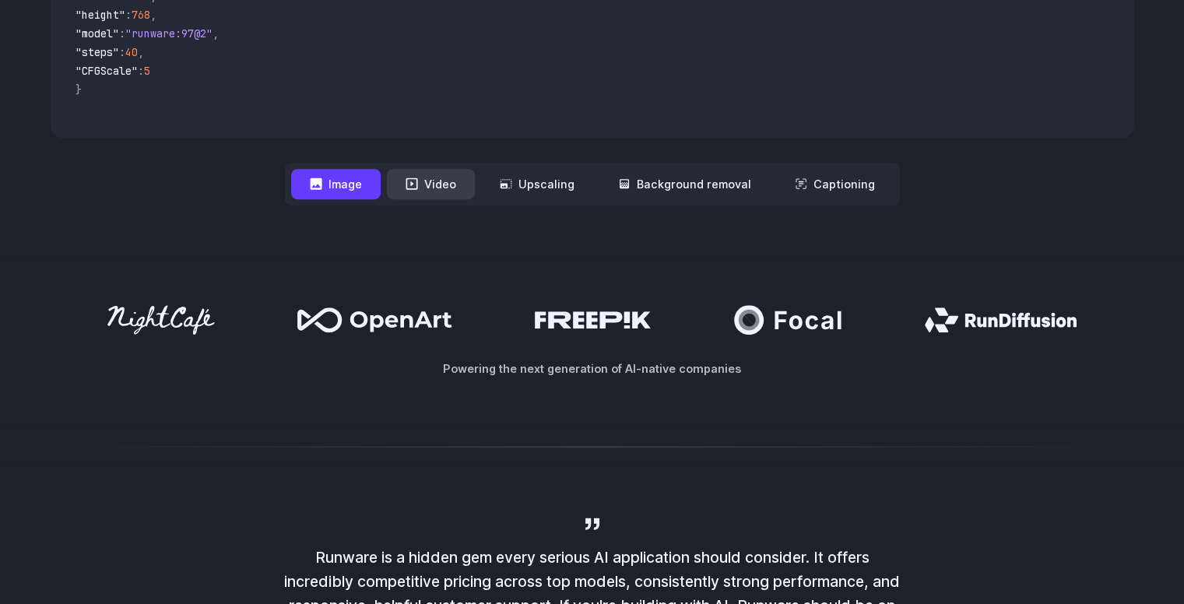
click at [430, 184] on button "Video" at bounding box center [431, 184] width 88 height 30
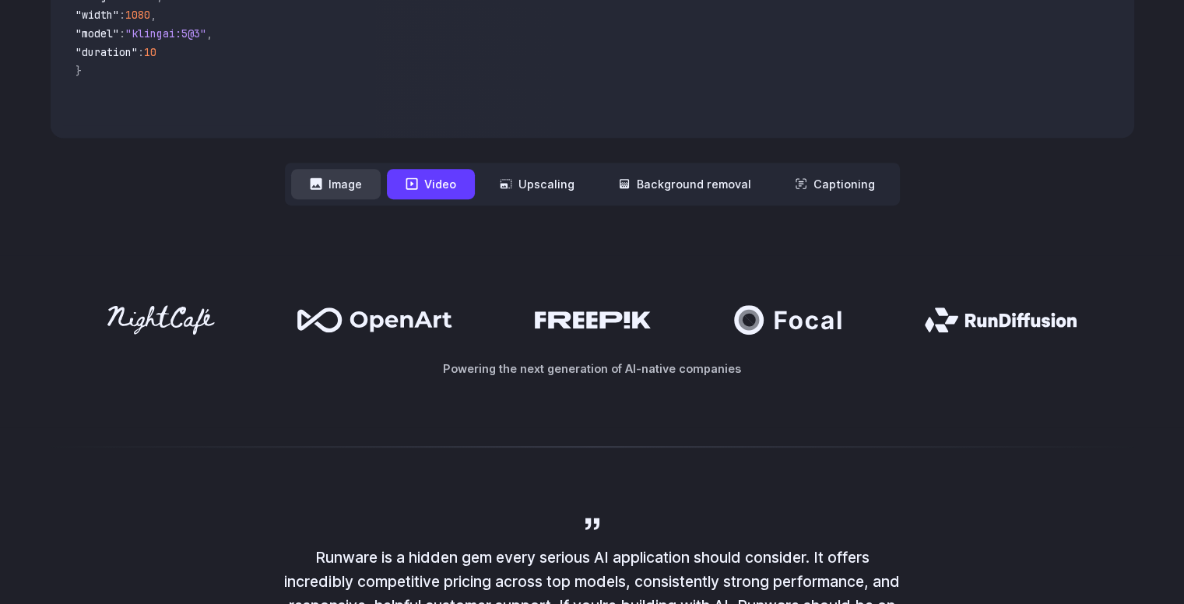
click at [358, 192] on button "Image" at bounding box center [336, 184] width 90 height 30
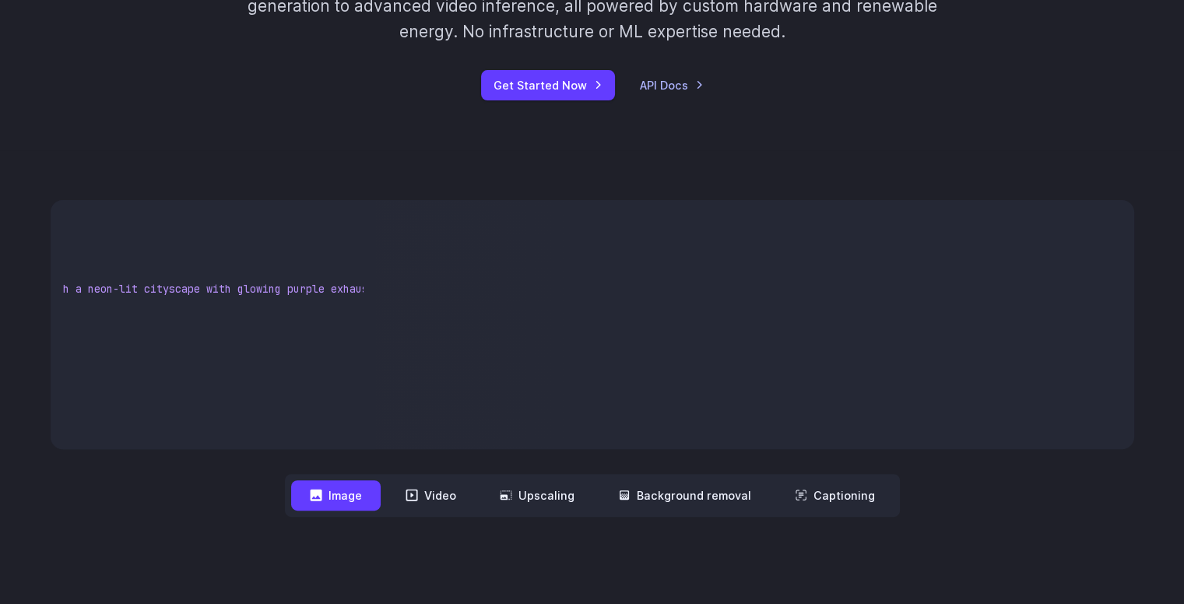
scroll to position [0, 423]
click at [844, 330] on video at bounding box center [754, 324] width 758 height 249
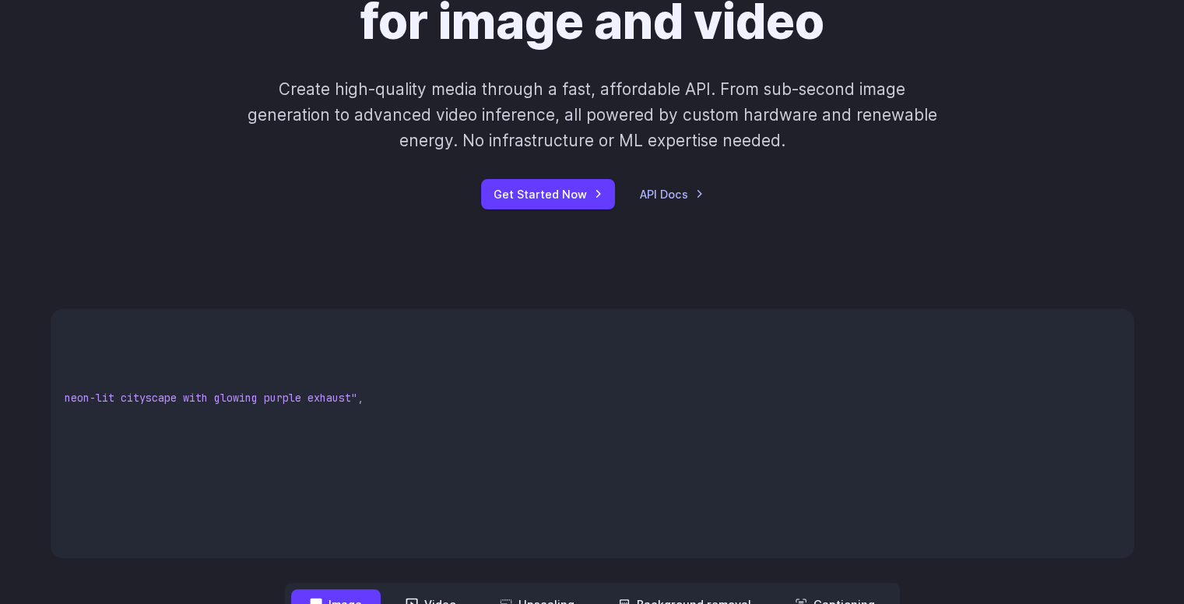
scroll to position [156, 0]
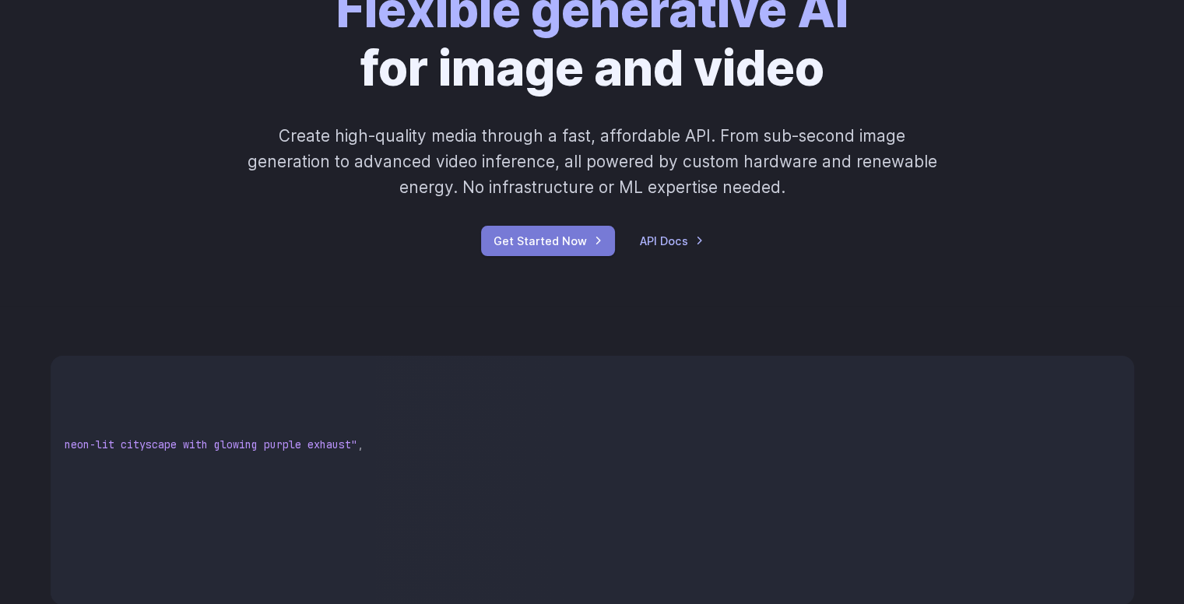
click at [560, 238] on link "Get Started Now" at bounding box center [548, 241] width 134 height 30
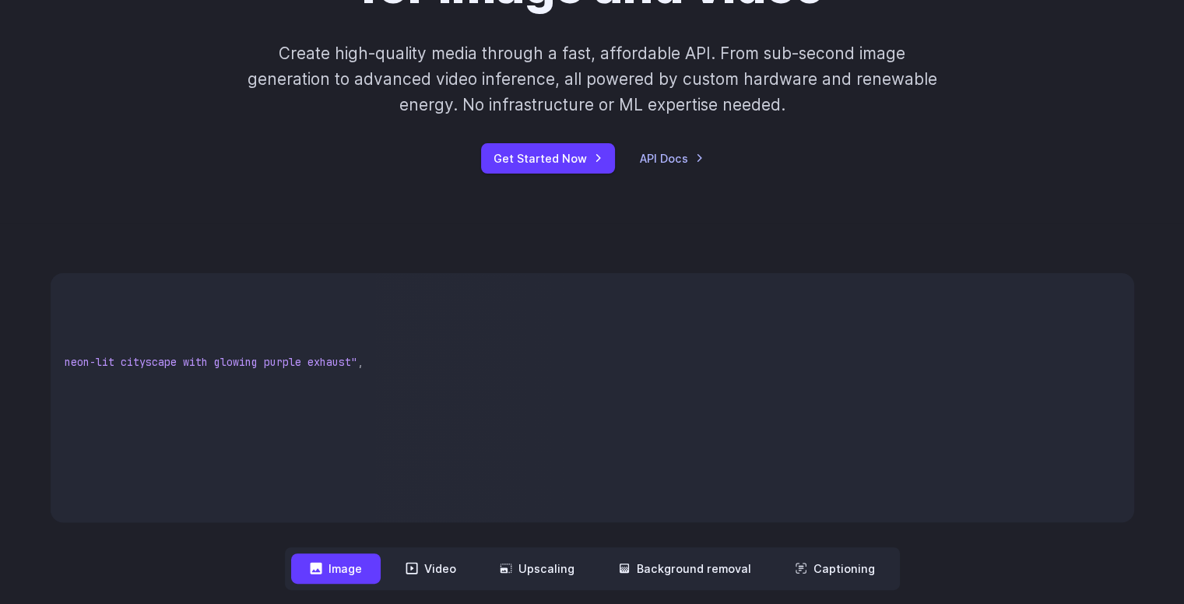
scroll to position [233, 0]
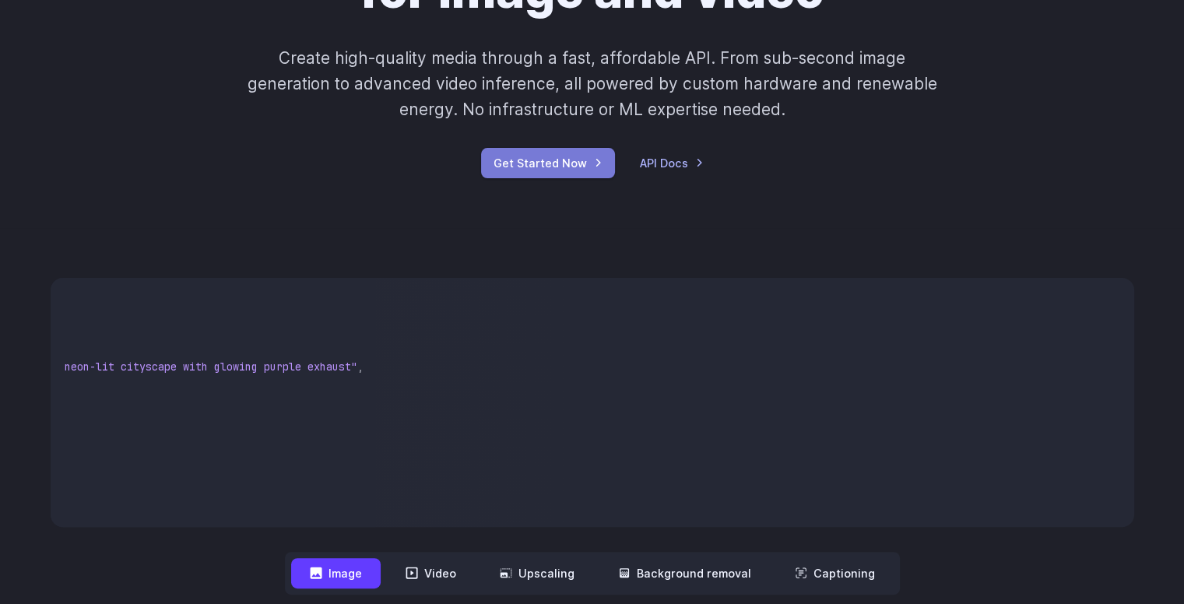
click at [553, 153] on link "Get Started Now" at bounding box center [548, 163] width 134 height 30
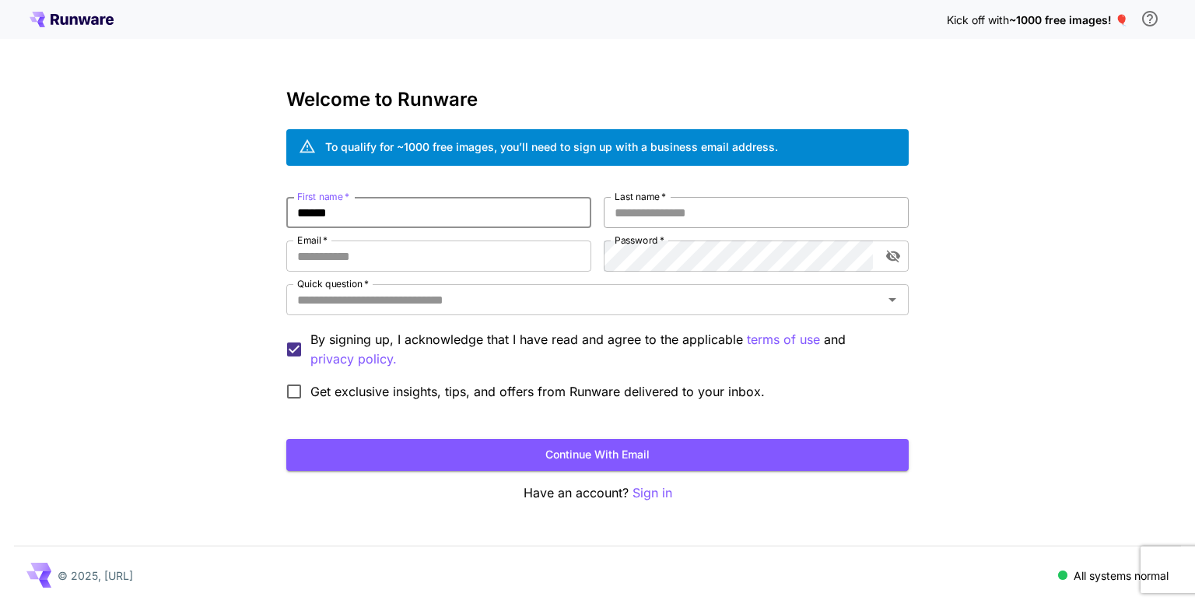
type input "******"
click at [638, 212] on input "Last name   *" at bounding box center [756, 212] width 305 height 31
type input "*****"
click at [473, 246] on input "Email   *" at bounding box center [438, 255] width 305 height 31
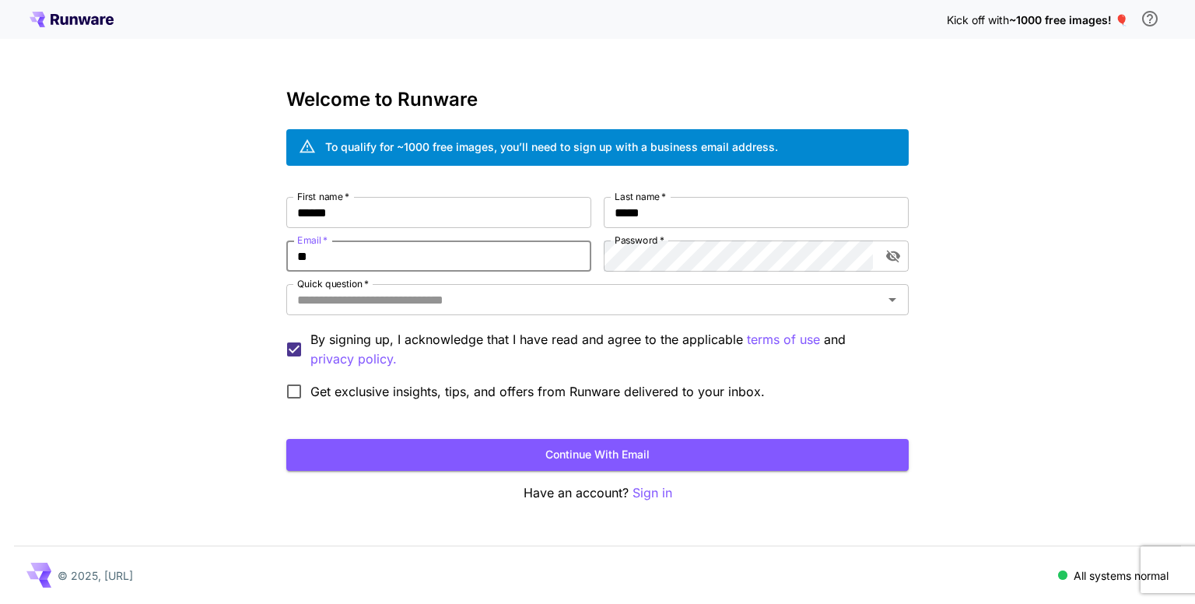
type input "**********"
click at [567, 311] on div "Quick question   *" at bounding box center [597, 299] width 623 height 31
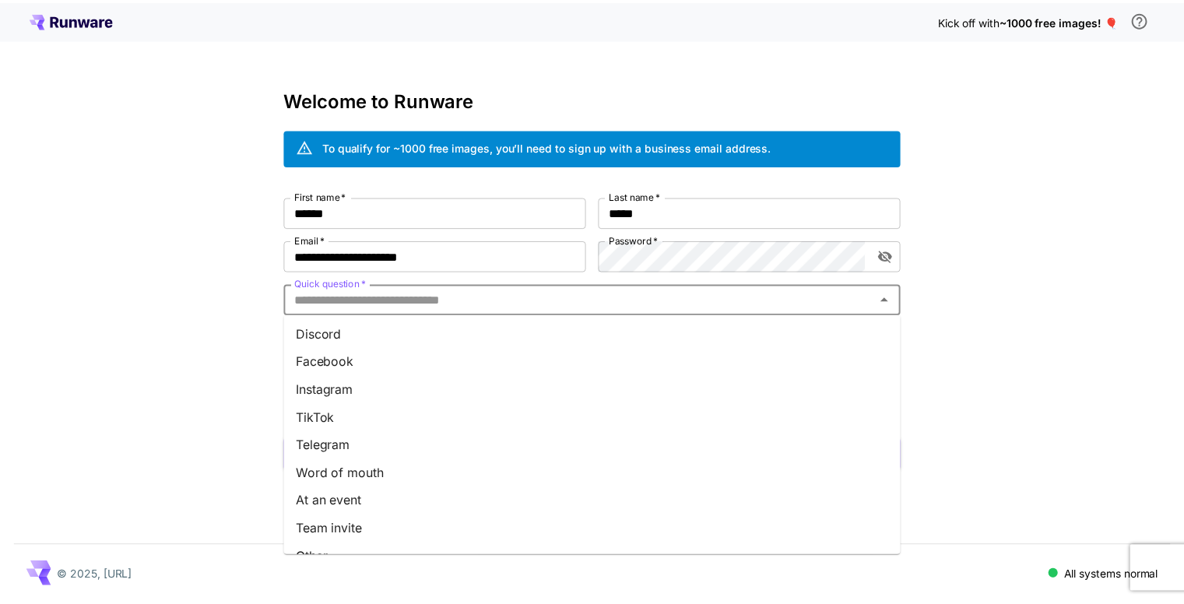
scroll to position [191, 0]
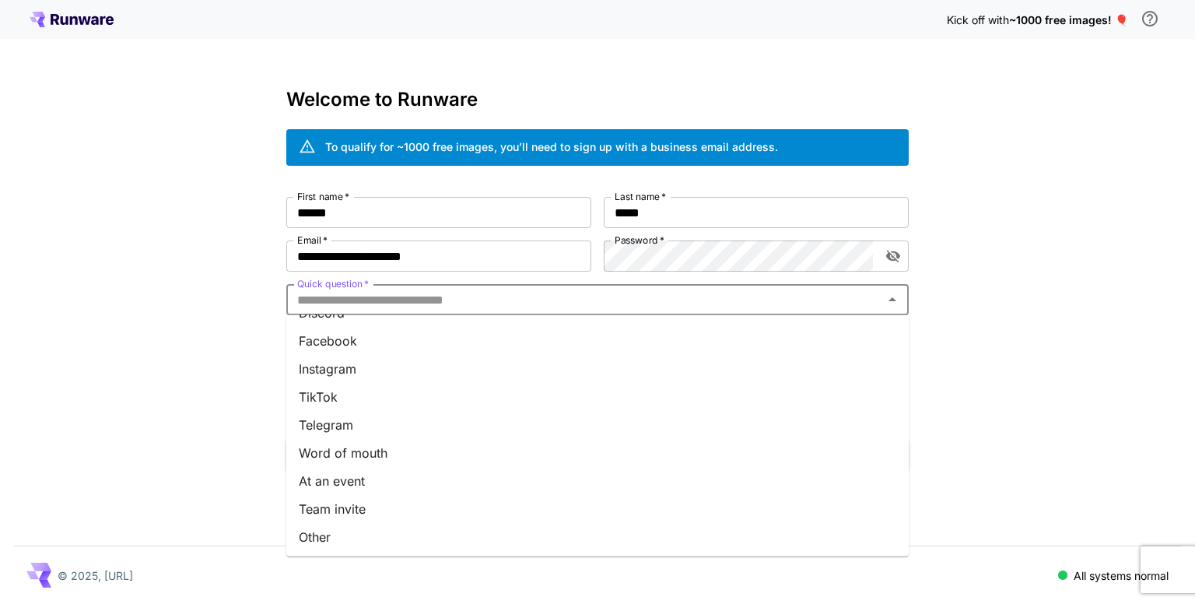
click at [328, 523] on li "Other" at bounding box center [597, 537] width 623 height 28
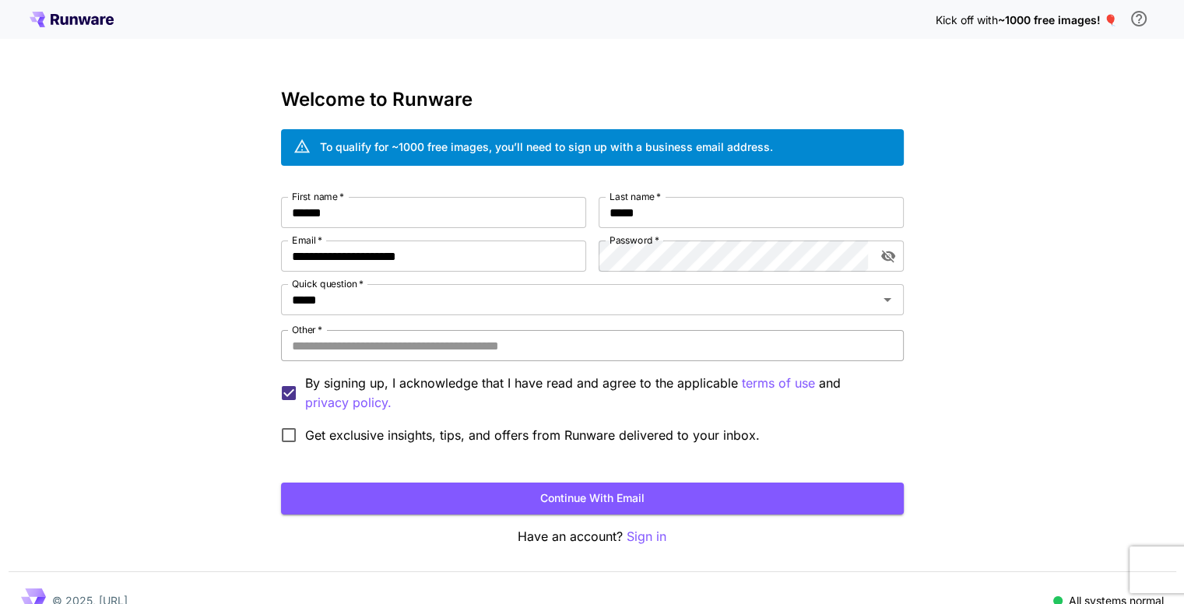
click at [364, 338] on input "Other   *" at bounding box center [592, 345] width 623 height 31
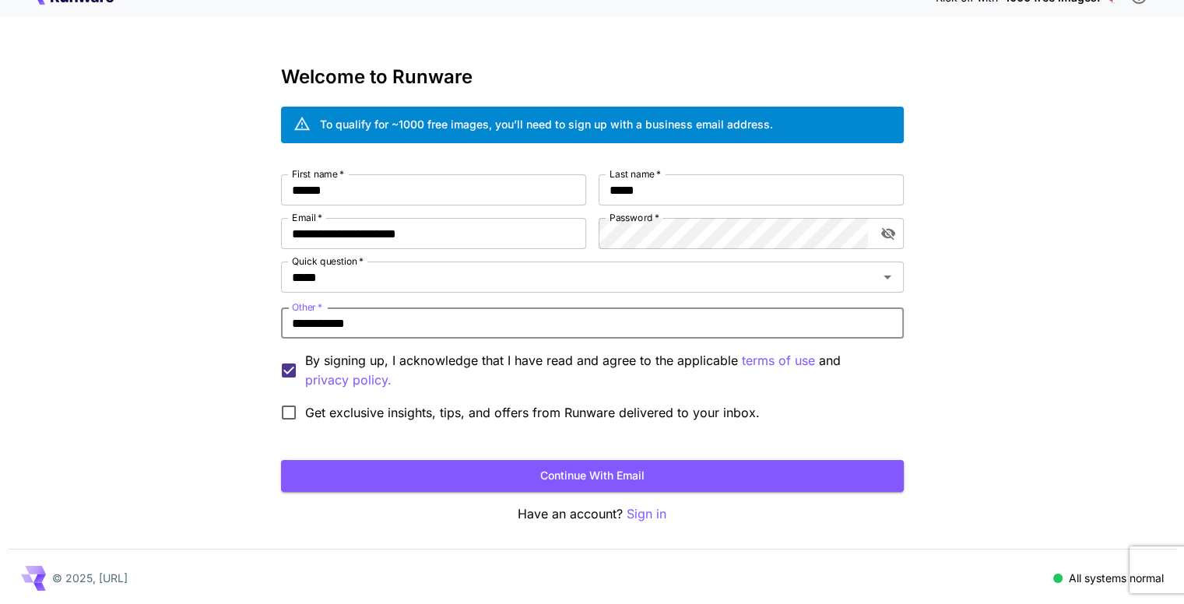
scroll to position [25, 0]
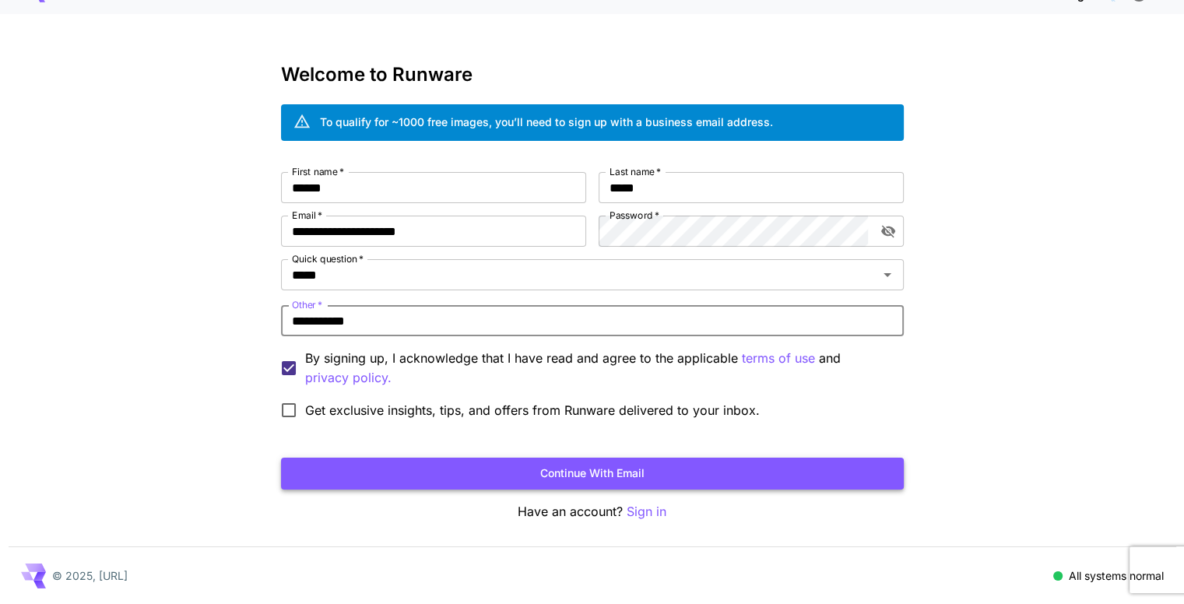
type input "**********"
click at [463, 483] on button "Continue with email" at bounding box center [592, 474] width 623 height 32
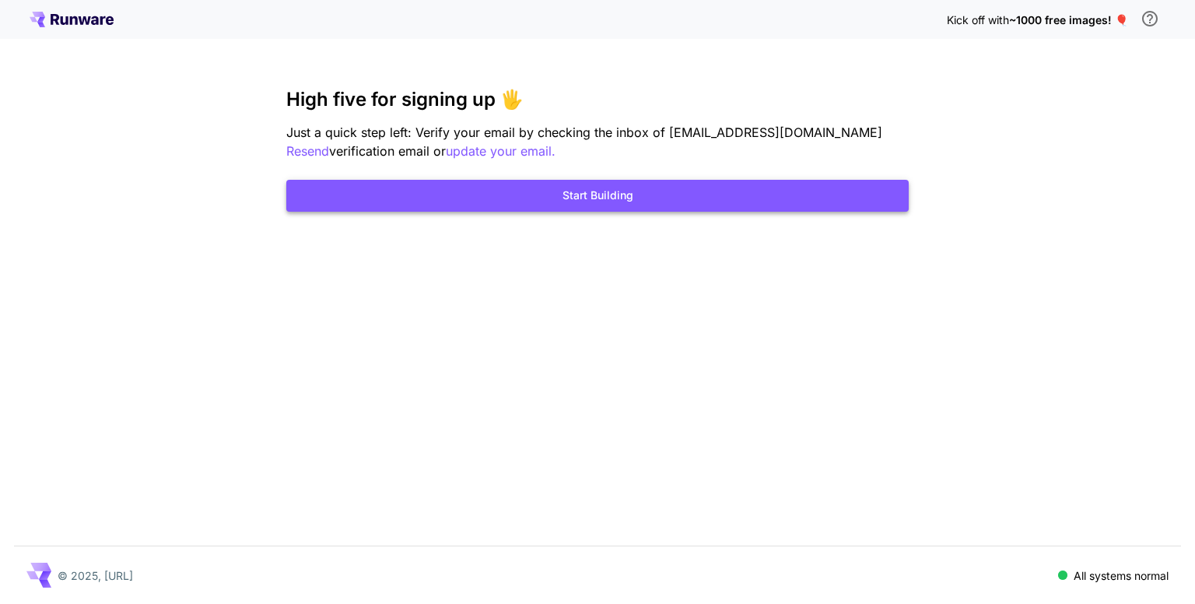
click at [623, 187] on button "Start Building" at bounding box center [597, 196] width 623 height 32
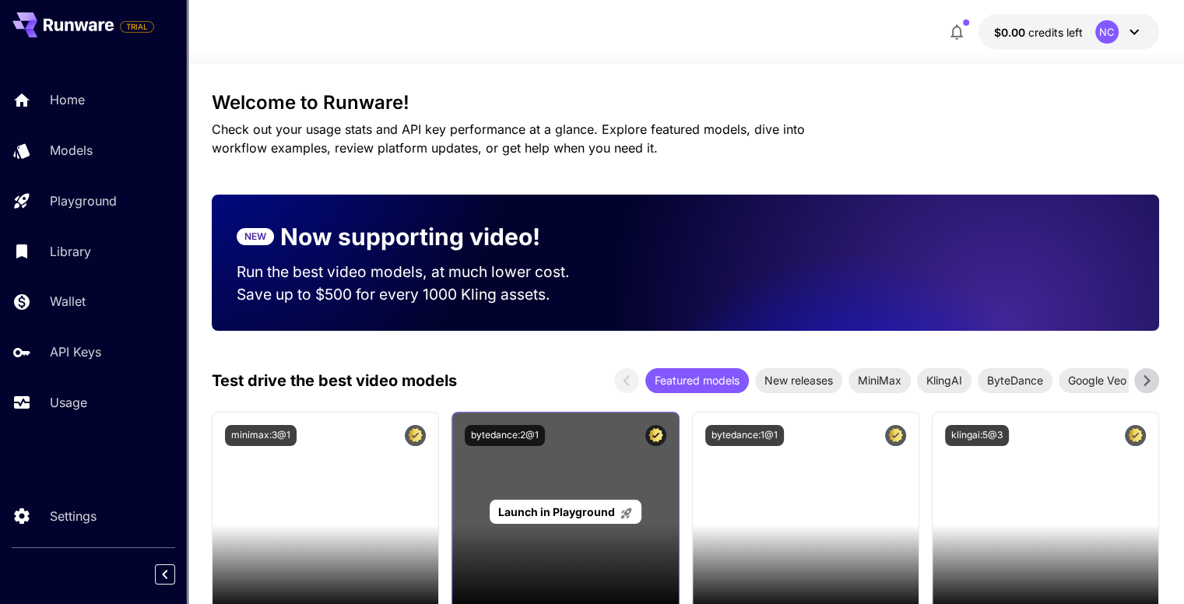
scroll to position [156, 0]
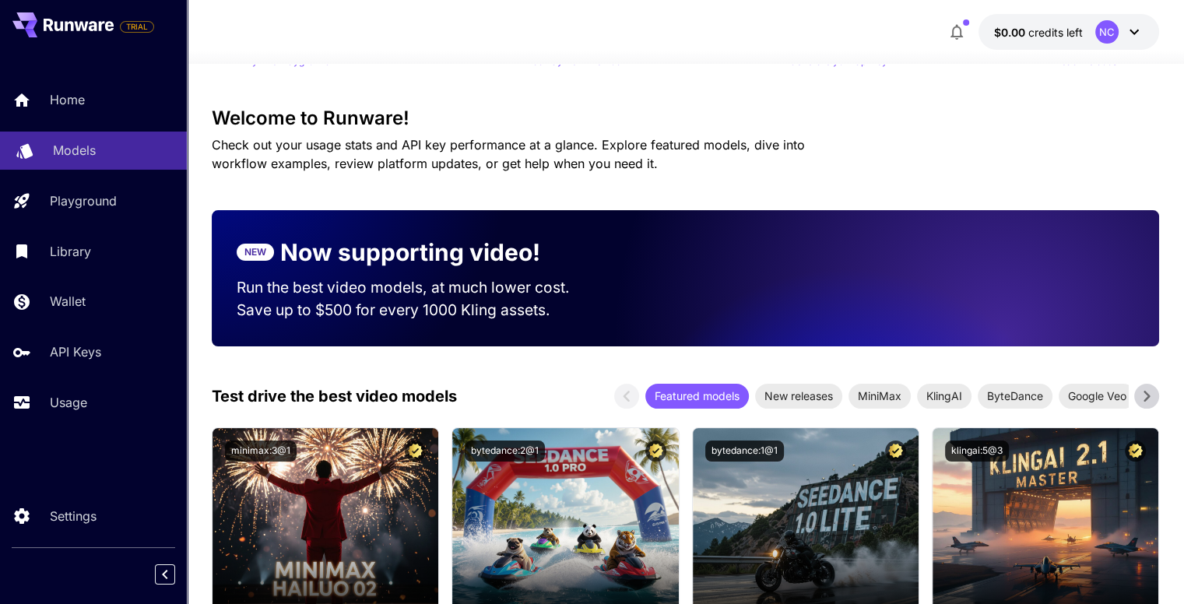
click at [112, 168] on link "Models" at bounding box center [93, 151] width 187 height 38
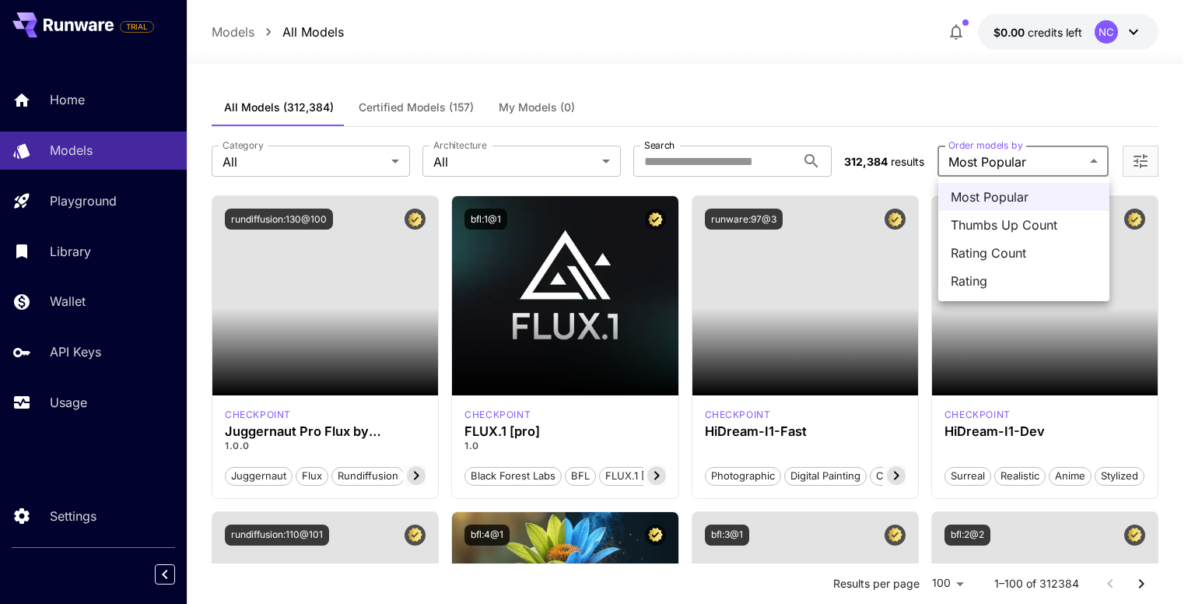
click at [1013, 163] on div at bounding box center [597, 302] width 1195 height 604
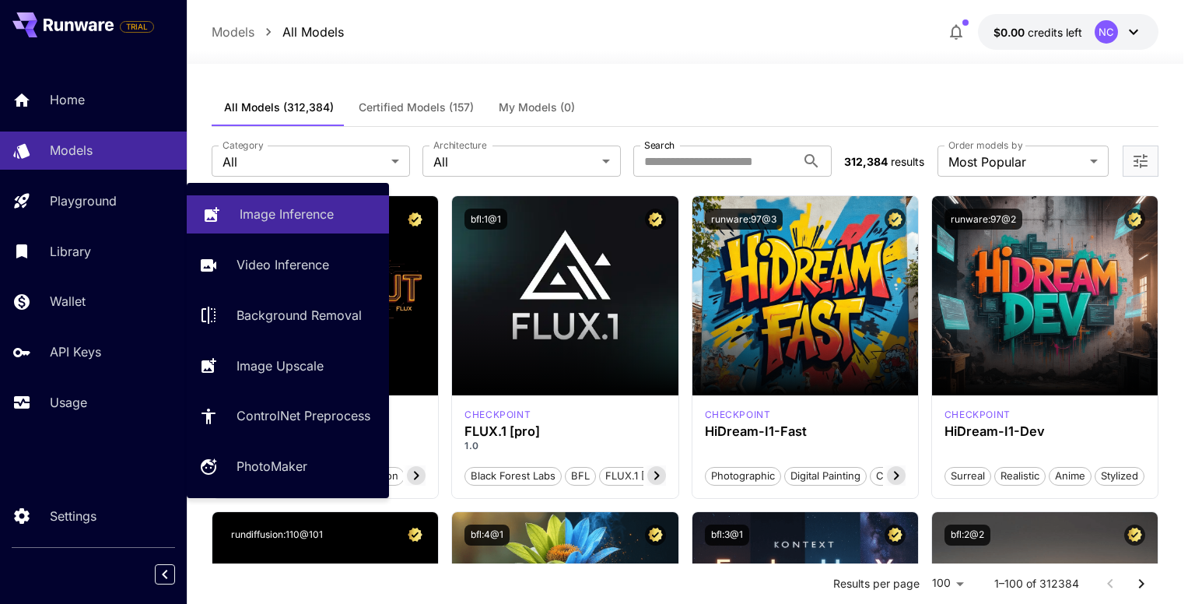
click at [251, 216] on p "Image Inference" at bounding box center [287, 214] width 94 height 19
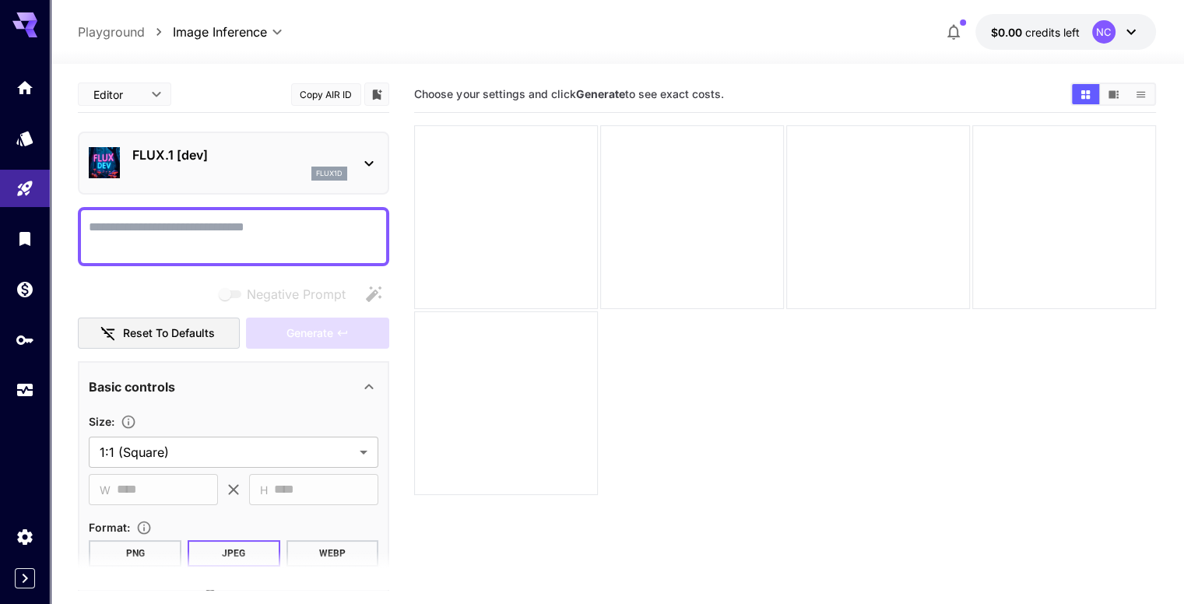
click at [528, 22] on div "**********" at bounding box center [616, 32] width 1077 height 36
click at [483, 175] on div at bounding box center [506, 217] width 184 height 184
click at [546, 178] on div at bounding box center [506, 217] width 184 height 184
click at [786, 186] on div at bounding box center [878, 217] width 184 height 184
click at [27, 93] on link at bounding box center [25, 87] width 50 height 38
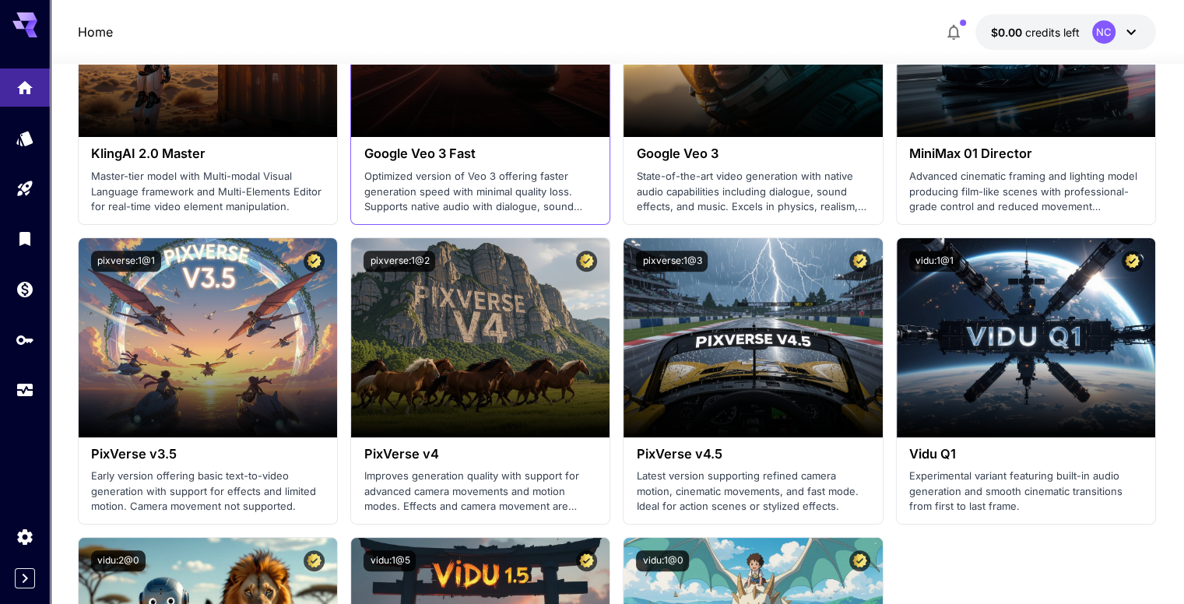
scroll to position [1090, 0]
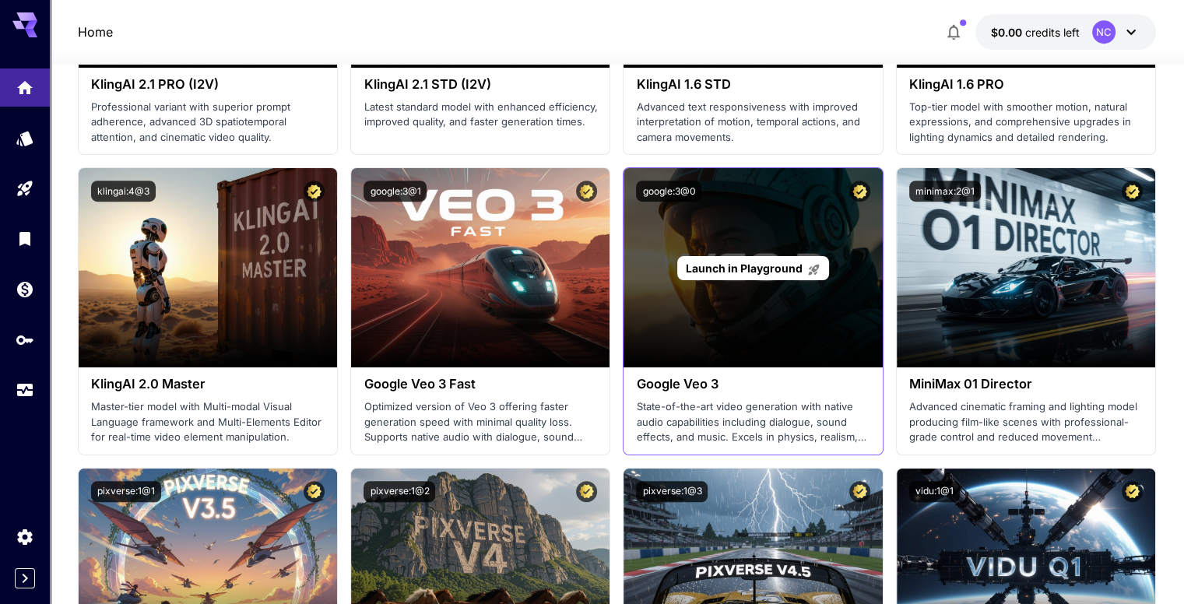
click at [721, 266] on span "Launch in Playground" at bounding box center [744, 267] width 117 height 13
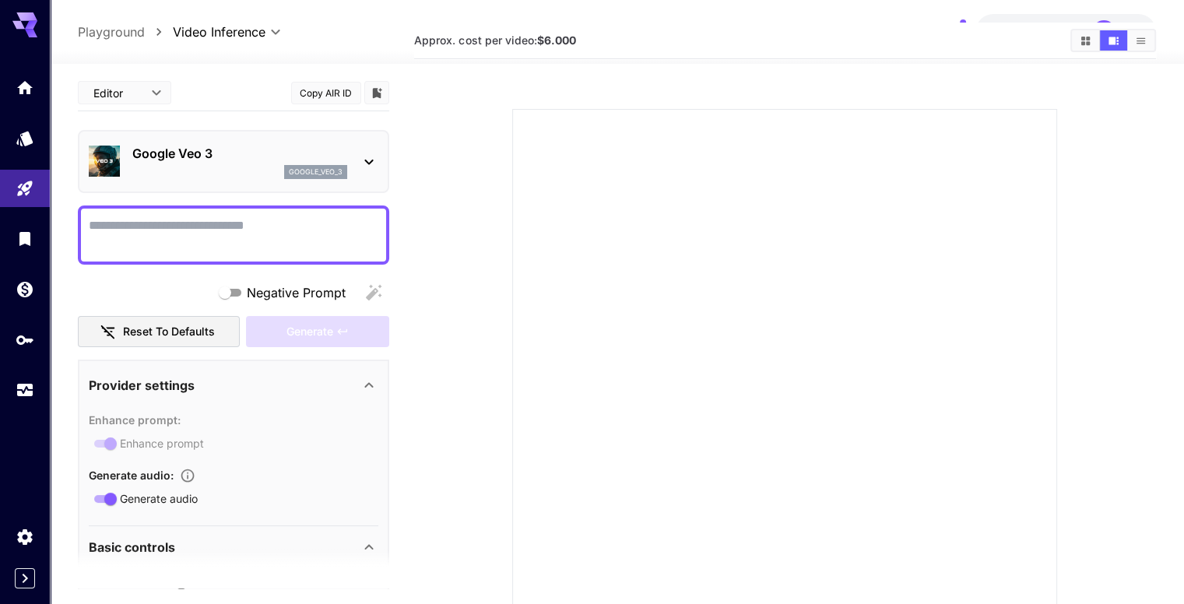
scroll to position [149, 0]
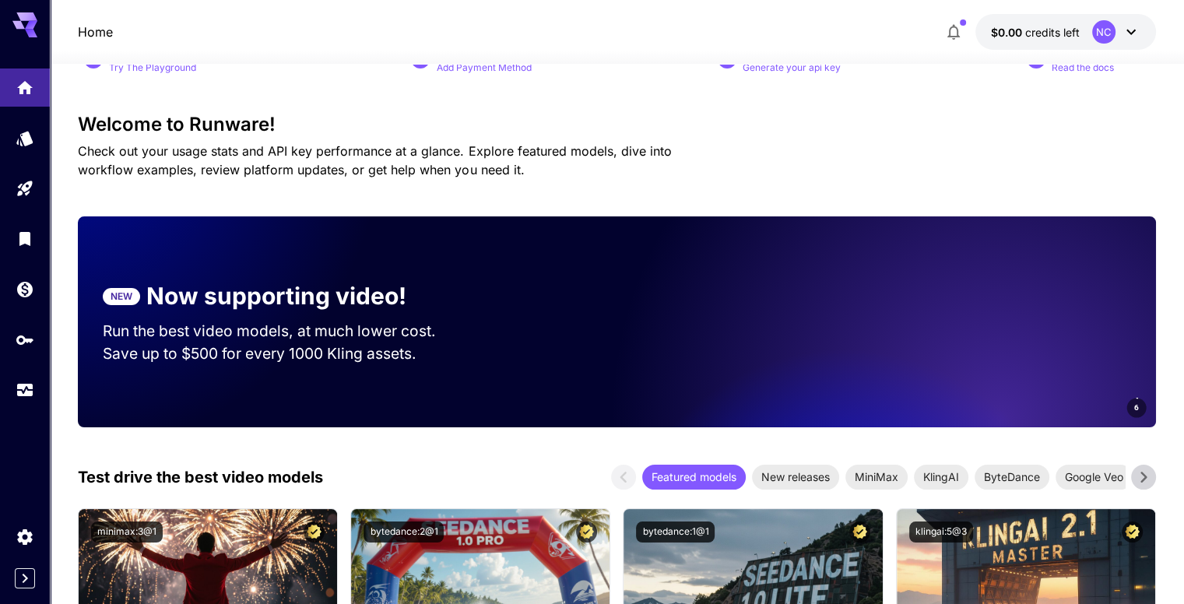
scroll to position [1090, 0]
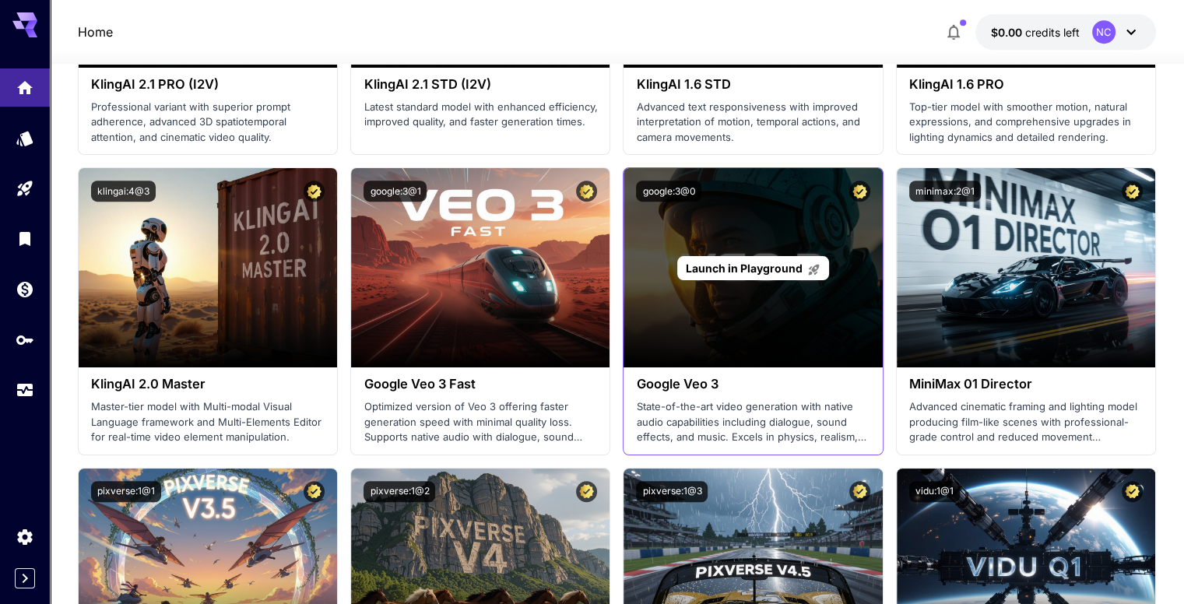
click at [667, 364] on div "Launch in Playground" at bounding box center [752, 267] width 258 height 199
click at [682, 318] on div "Launch in Playground" at bounding box center [752, 267] width 258 height 199
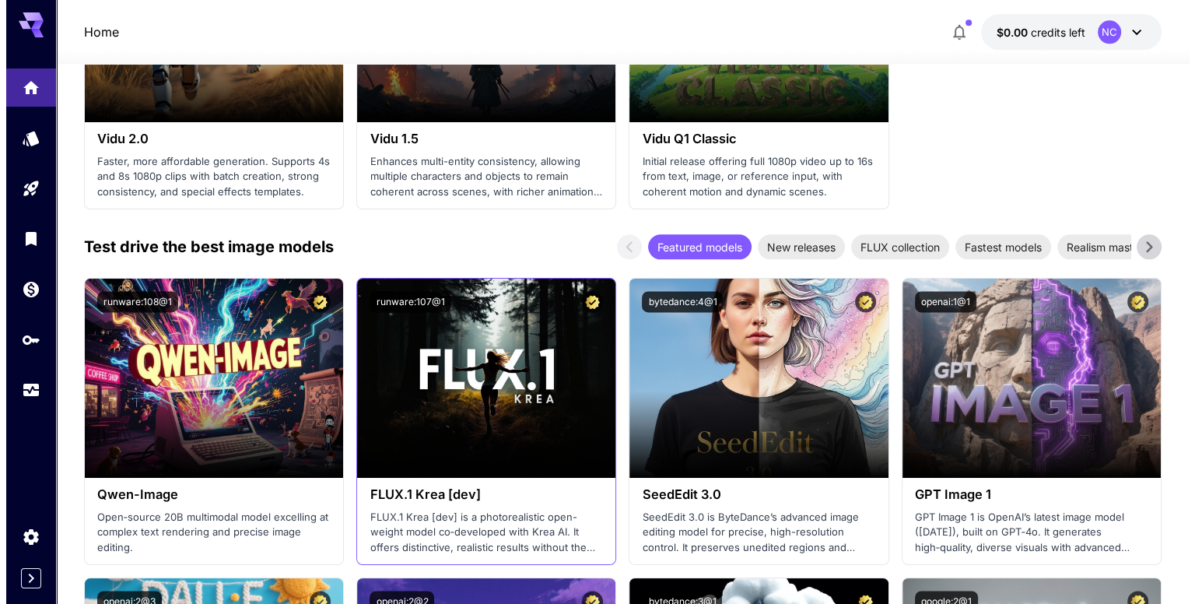
scroll to position [1868, 0]
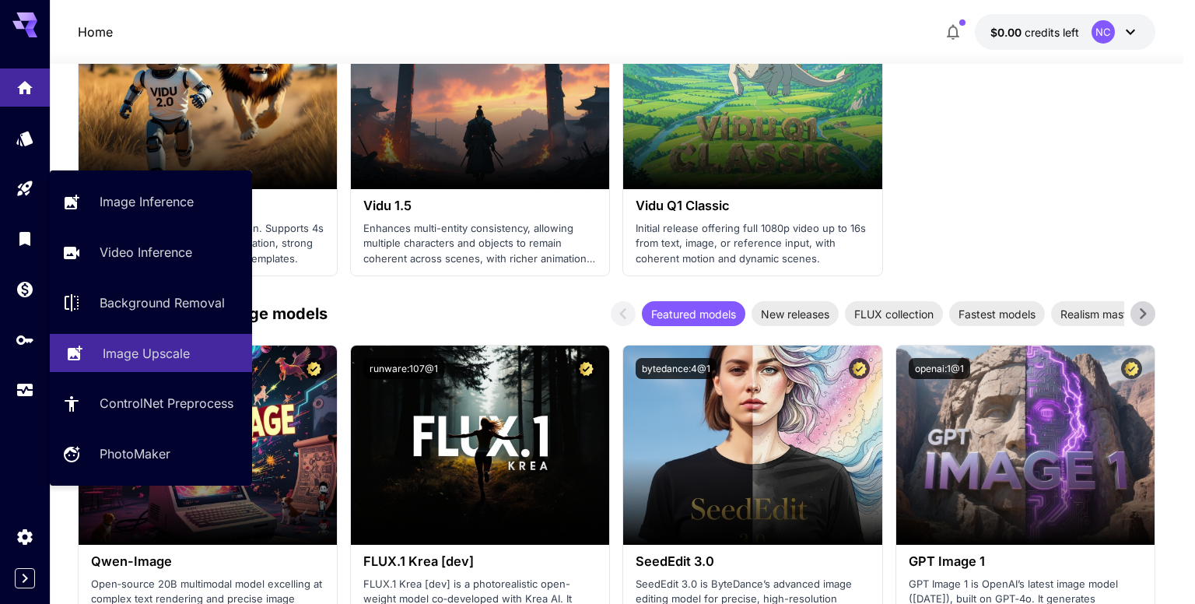
click at [139, 346] on p "Image Upscale" at bounding box center [146, 353] width 87 height 19
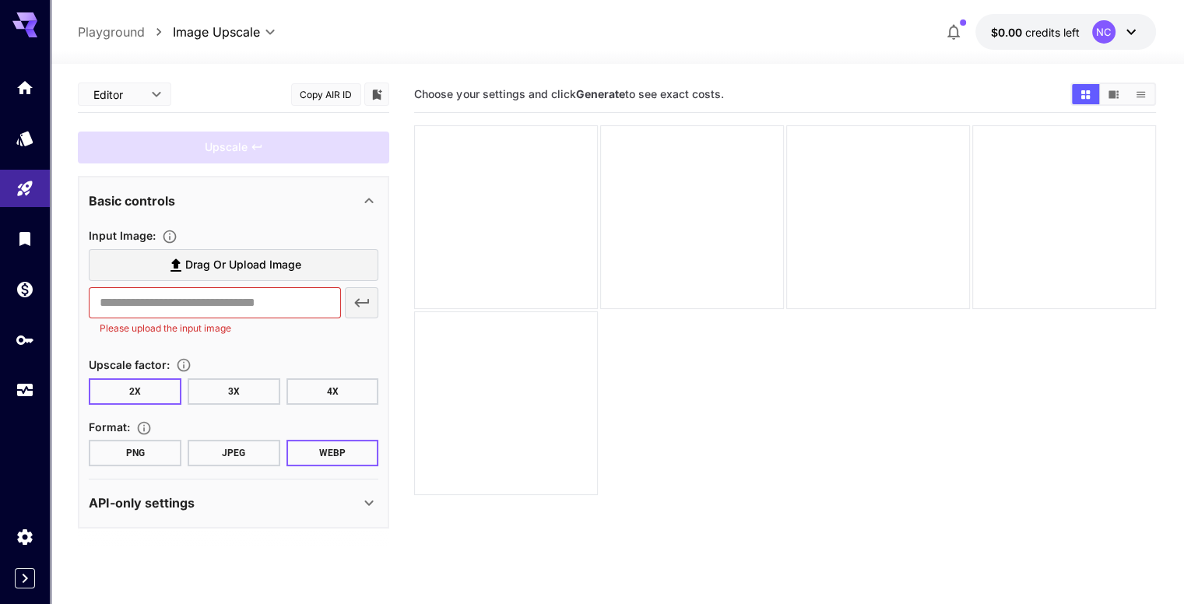
click at [200, 269] on span "Drag or upload image" at bounding box center [243, 264] width 116 height 19
click at [0, 0] on input "Drag or upload image" at bounding box center [0, 0] width 0 height 0
